Goal: Navigation & Orientation: Find specific page/section

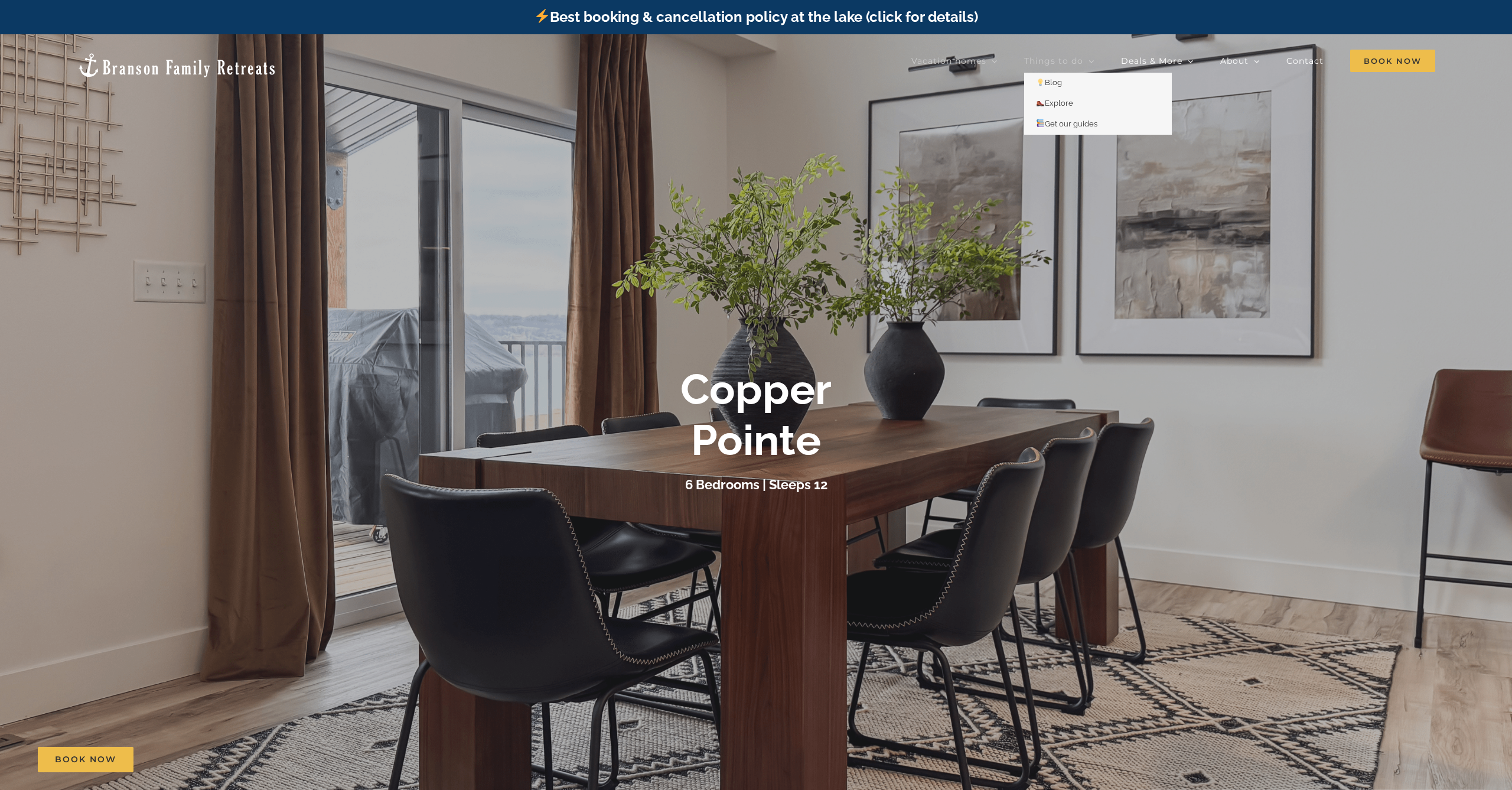
click at [1074, 58] on span "Things to do" at bounding box center [1053, 61] width 59 height 8
